Goal: Check status: Check status

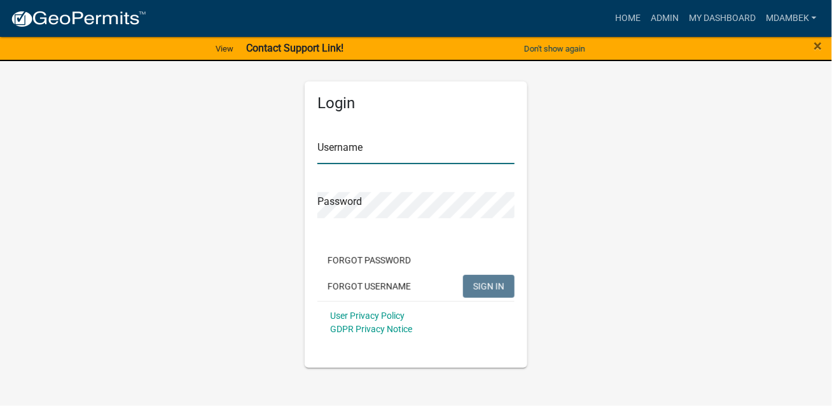
type input "mdambek"
click at [498, 292] on button "SIGN IN" at bounding box center [489, 286] width 52 height 23
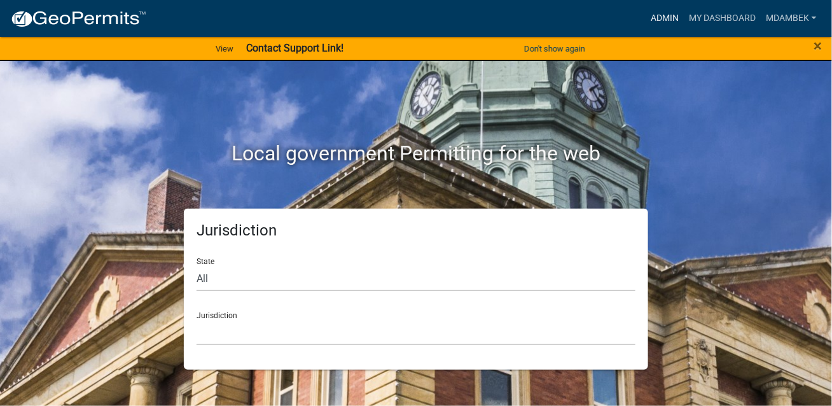
click at [662, 20] on link "Admin" at bounding box center [665, 18] width 38 height 24
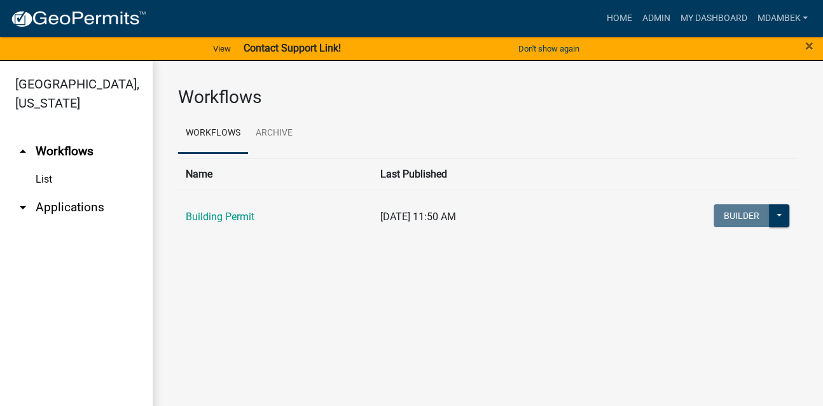
click at [228, 223] on td "Building Permit" at bounding box center [275, 217] width 195 height 55
click at [241, 223] on td "Building Permit" at bounding box center [275, 217] width 195 height 55
click at [232, 212] on link "Building Permit" at bounding box center [220, 217] width 69 height 12
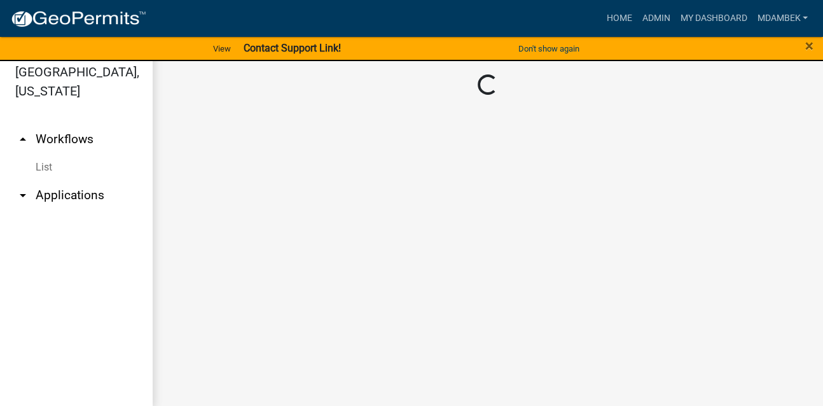
scroll to position [15, 0]
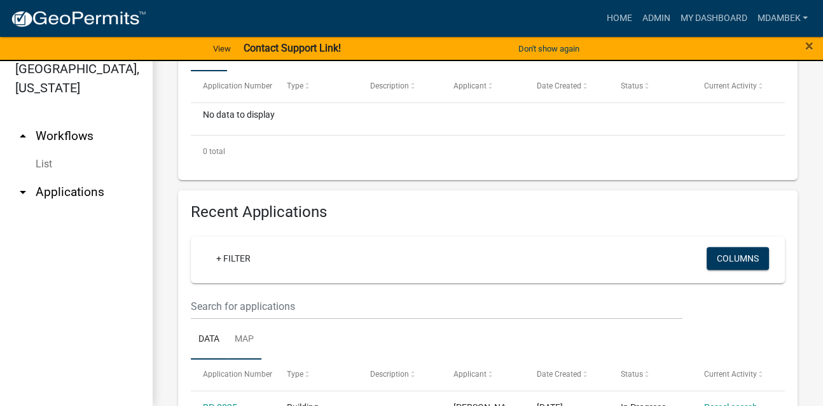
scroll to position [381, 0]
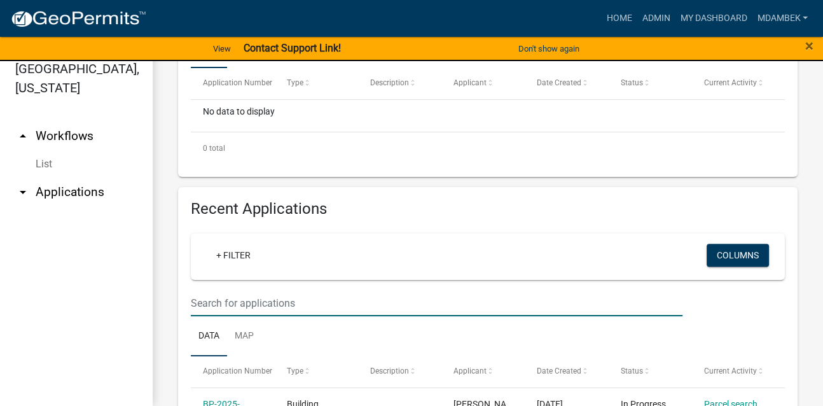
click at [219, 307] on input "text" at bounding box center [437, 303] width 492 height 26
type input "25-611"
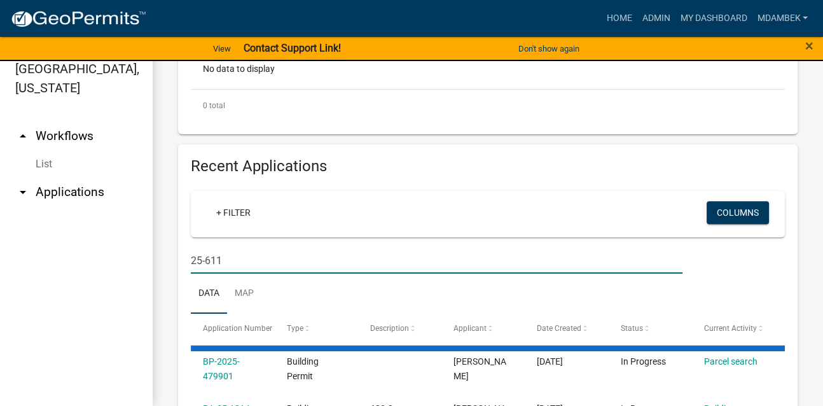
scroll to position [445, 0]
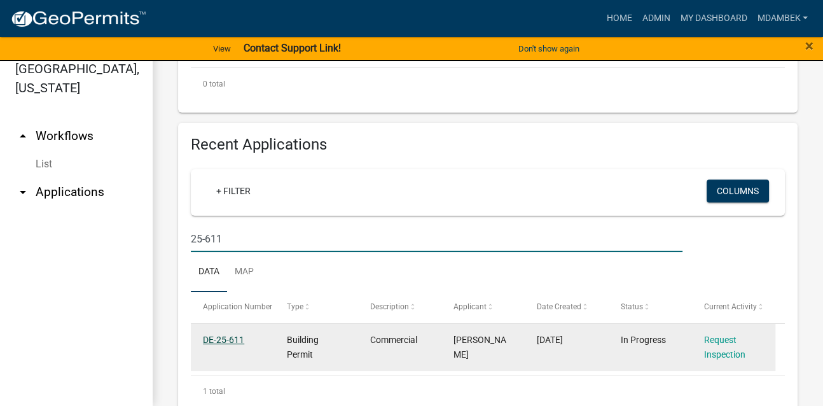
click at [221, 336] on link "DE-25-611" at bounding box center [223, 340] width 41 height 10
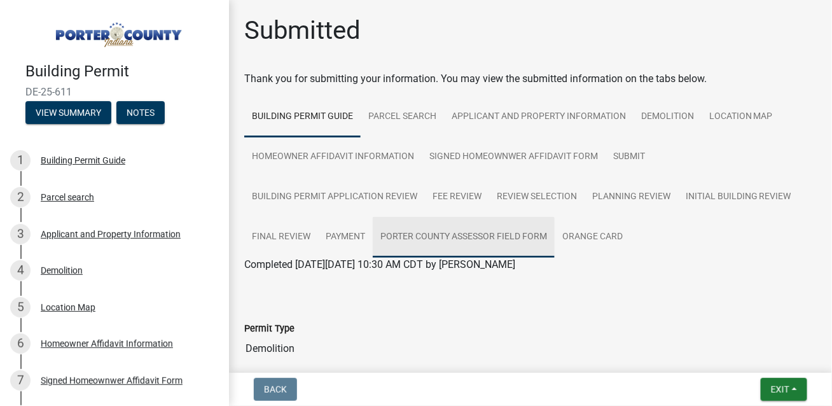
click at [500, 235] on link "Porter County Assessor Field Form" at bounding box center [464, 237] width 182 height 41
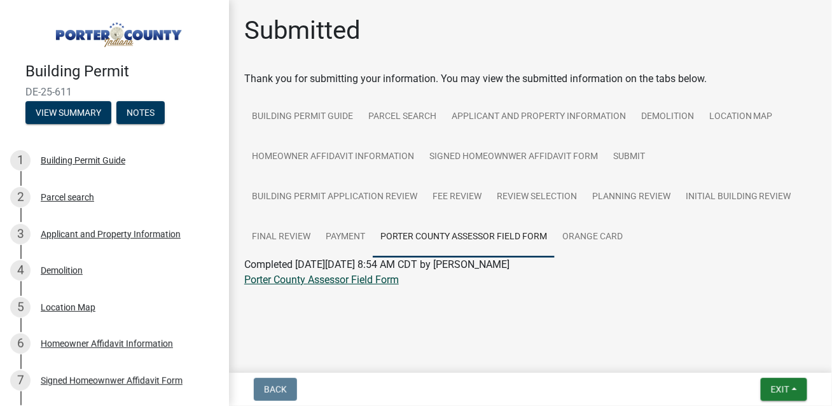
click at [379, 281] on link "Porter County Assessor Field Form" at bounding box center [321, 280] width 155 height 12
click at [522, 113] on link "Applicant and Property Information" at bounding box center [539, 117] width 190 height 41
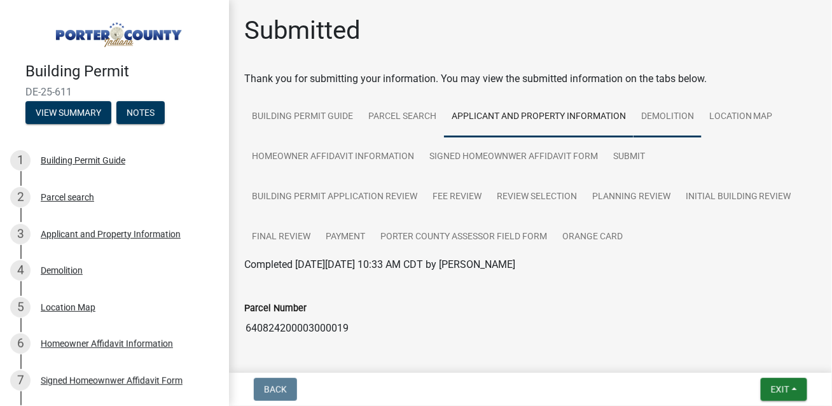
click at [649, 107] on link "Demolition" at bounding box center [668, 117] width 68 height 41
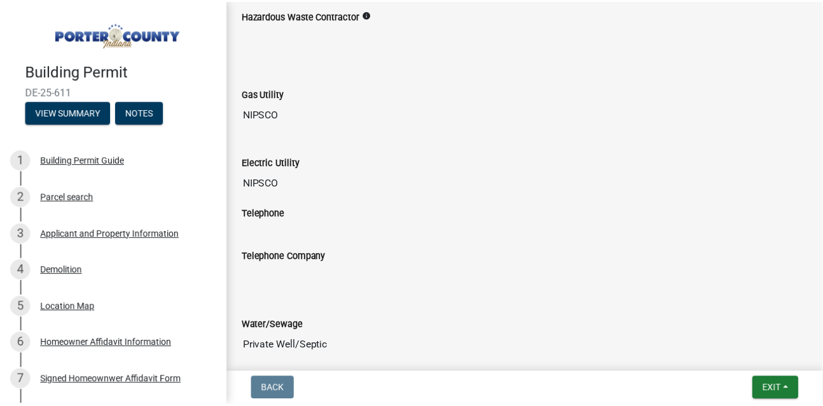
scroll to position [1891, 0]
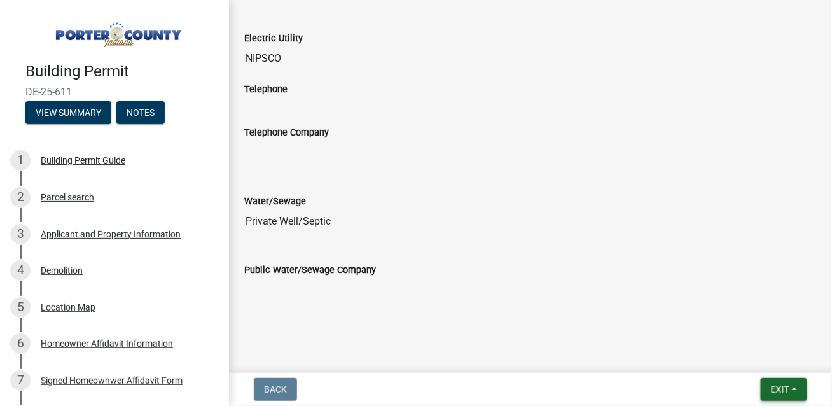
click at [774, 381] on button "Exit" at bounding box center [784, 389] width 46 height 23
click at [738, 349] on button "Save & Exit" at bounding box center [757, 356] width 102 height 31
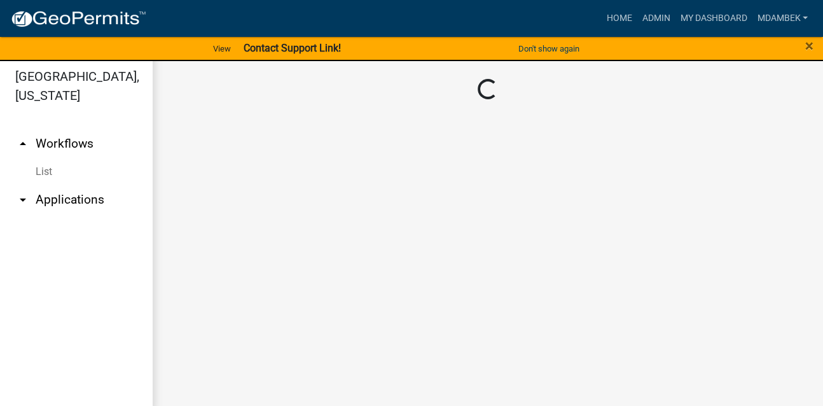
scroll to position [15, 0]
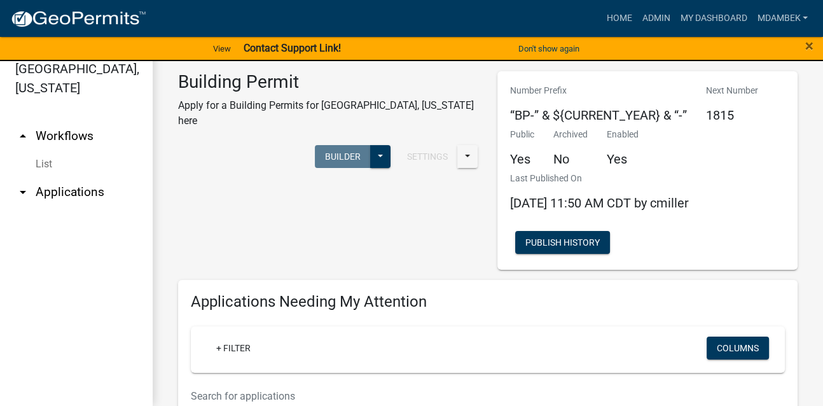
click at [181, 244] on div "Building Permit Apply for a Building Permits for [GEOGRAPHIC_DATA], [US_STATE] …" at bounding box center [328, 170] width 319 height 199
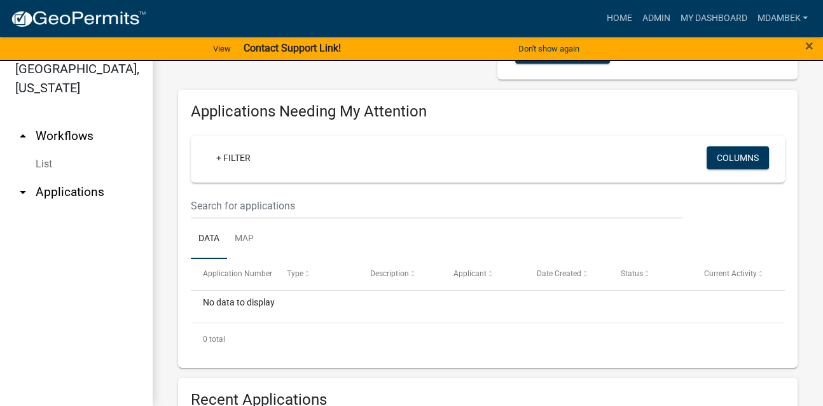
scroll to position [381, 0]
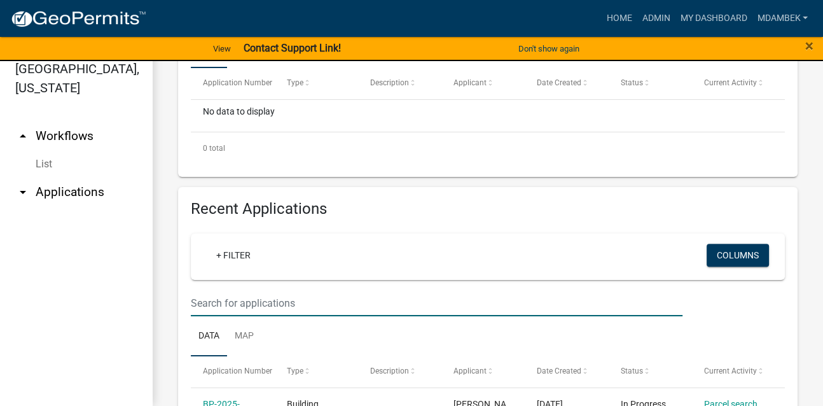
click at [212, 307] on input "text" at bounding box center [437, 303] width 492 height 26
type input "25-677"
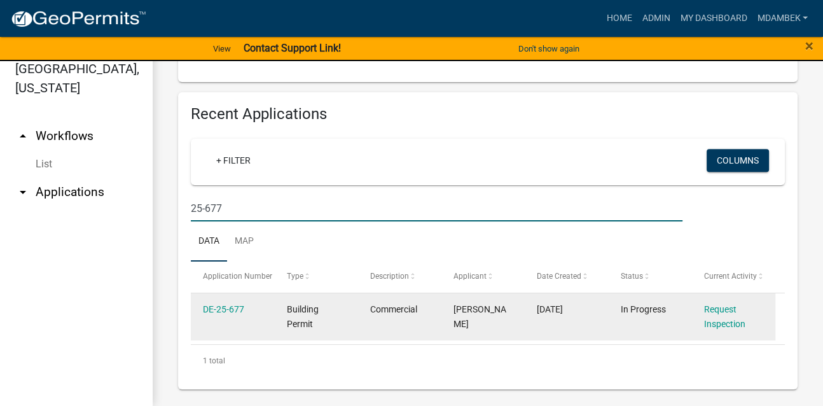
scroll to position [484, 0]
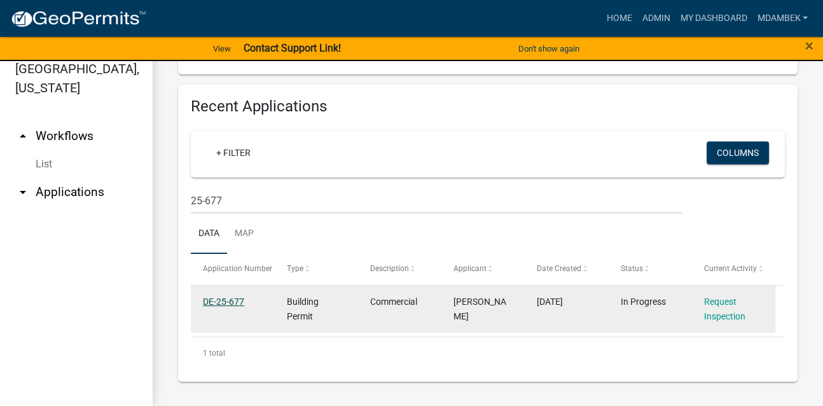
click at [221, 302] on link "DE-25-677" at bounding box center [223, 302] width 41 height 10
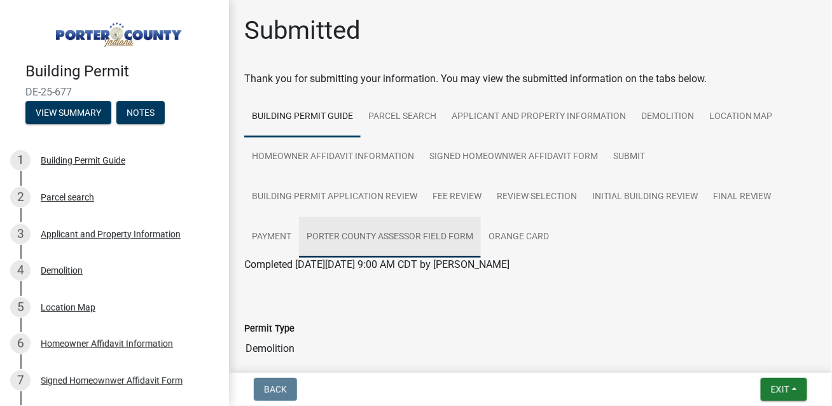
click at [389, 236] on link "Porter County Assessor Field Form" at bounding box center [390, 237] width 182 height 41
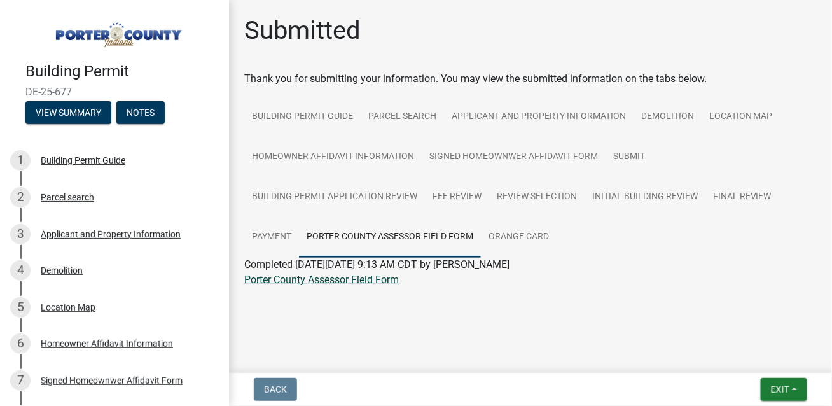
click at [367, 276] on link "Porter County Assessor Field Form" at bounding box center [321, 280] width 155 height 12
click at [650, 112] on link "Demolition" at bounding box center [668, 117] width 68 height 41
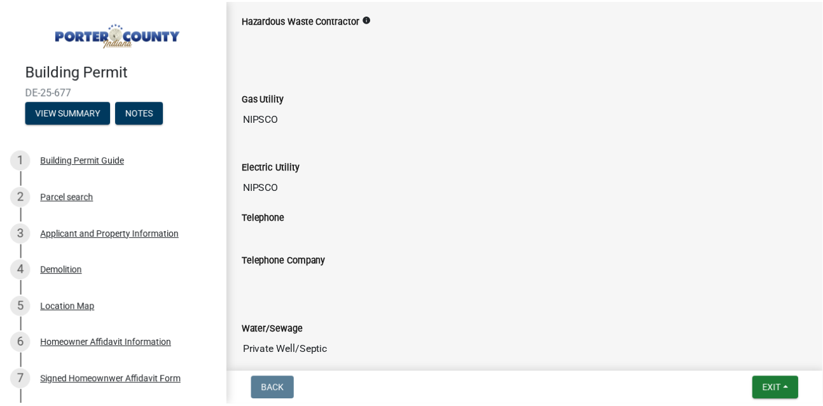
scroll to position [1891, 0]
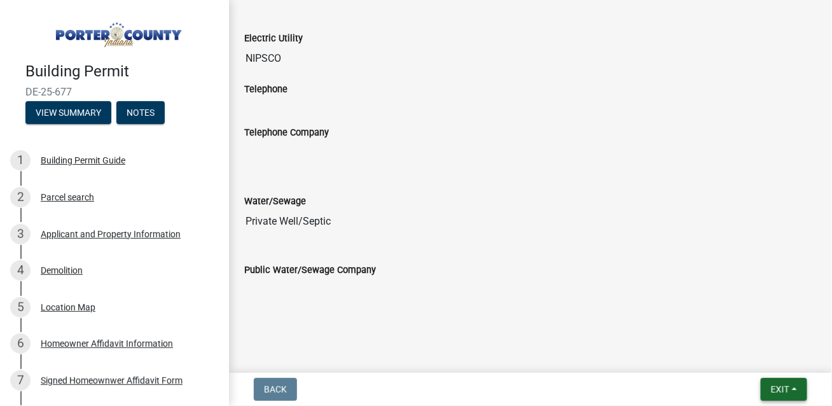
click at [775, 388] on span "Exit" at bounding box center [780, 389] width 18 height 10
click at [751, 356] on button "Save & Exit" at bounding box center [757, 356] width 102 height 31
